Goal: Task Accomplishment & Management: Manage account settings

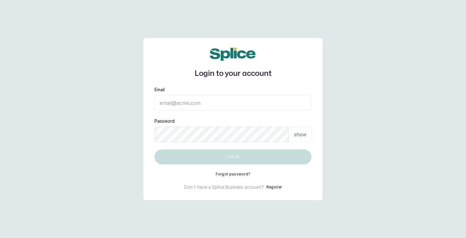
click at [205, 105] on input "Email" at bounding box center [232, 102] width 157 height 15
type input "layo@withsplice.com"
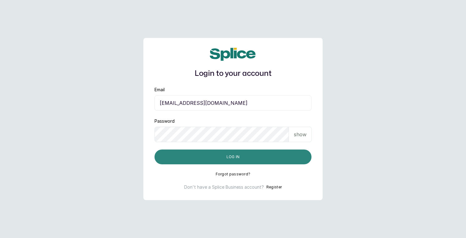
click at [246, 153] on button "Log in" at bounding box center [232, 157] width 157 height 15
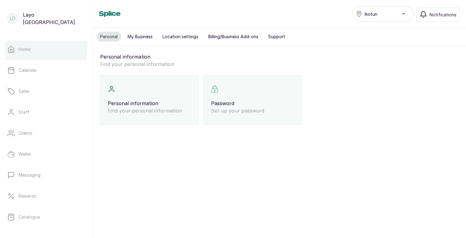
click at [32, 52] on link "Home" at bounding box center [46, 49] width 82 height 17
